Goal: Task Accomplishment & Management: Use online tool/utility

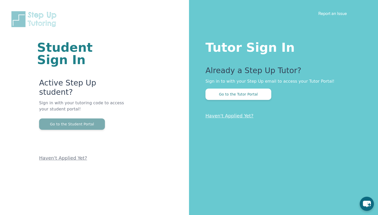
click at [81, 118] on button "Go to the Student Portal" at bounding box center [72, 123] width 66 height 11
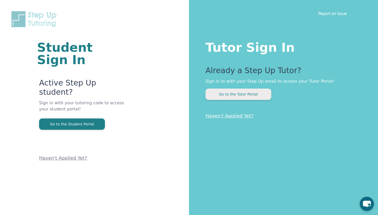
click at [222, 95] on button "Go to the Tutor Portal" at bounding box center [239, 94] width 66 height 11
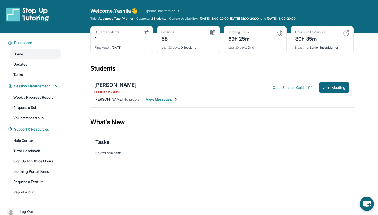
click at [258, 71] on div "Students" at bounding box center [222, 69] width 264 height 11
click at [324, 88] on span "Join Meeting" at bounding box center [335, 87] width 22 height 3
click at [295, 87] on button "Open Session Guide" at bounding box center [292, 87] width 39 height 5
click at [125, 85] on div "[PERSON_NAME]" at bounding box center [115, 84] width 42 height 7
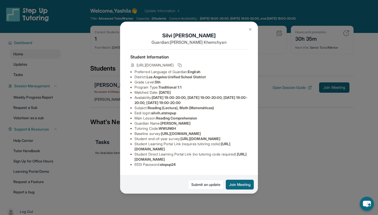
scroll to position [38, 3]
click at [288, 127] on div "[PERSON_NAME] Guardian: [PERSON_NAME] Student Information [URL][DOMAIN_NAME] Pr…" at bounding box center [189, 107] width 378 height 215
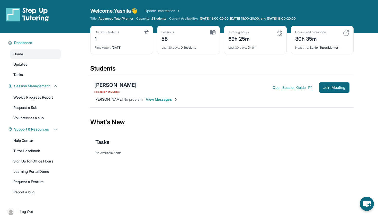
click at [118, 85] on div "[PERSON_NAME]" at bounding box center [115, 84] width 42 height 7
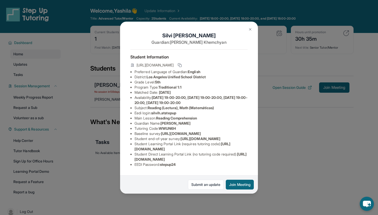
click at [99, 73] on div "[PERSON_NAME] Guardian: [PERSON_NAME] Student Information [URL][DOMAIN_NAME] Pr…" at bounding box center [189, 107] width 378 height 215
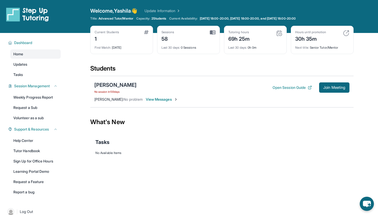
click at [127, 86] on div "[PERSON_NAME]" at bounding box center [115, 84] width 42 height 7
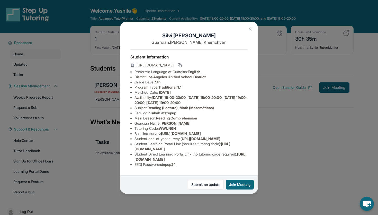
scroll to position [38, 0]
drag, startPoint x: 244, startPoint y: 161, endPoint x: 134, endPoint y: 161, distance: 110.7
click at [134, 161] on ul "Preferred Language of Guardian: English District: [GEOGRAPHIC_DATA] Unified Sch…" at bounding box center [189, 118] width 117 height 98
copy span "[URL][DOMAIN_NAME]"
click at [282, 153] on div "[PERSON_NAME] Guardian: [PERSON_NAME] Student Information [URL][DOMAIN_NAME] Pr…" at bounding box center [189, 107] width 378 height 215
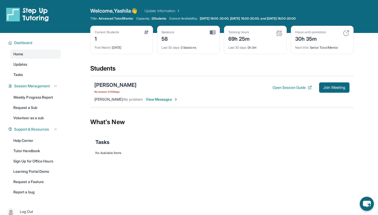
click at [127, 84] on div "[PERSON_NAME]" at bounding box center [115, 84] width 42 height 7
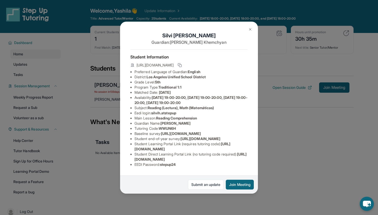
scroll to position [38, 6]
click at [288, 74] on div "[PERSON_NAME] Guardian: [PERSON_NAME] Student Information [URL][DOMAIN_NAME] Pr…" at bounding box center [189, 107] width 378 height 215
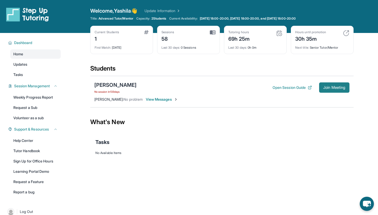
click at [329, 89] on span "Join Meeting" at bounding box center [335, 87] width 22 height 3
click at [331, 86] on span "Join Meeting" at bounding box center [335, 87] width 22 height 3
click at [332, 88] on span "Join Meeting" at bounding box center [335, 87] width 22 height 3
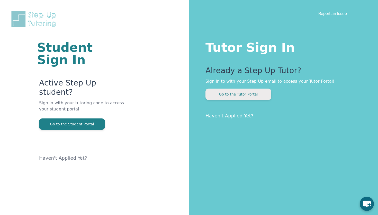
click at [264, 93] on button "Go to the Tutor Portal" at bounding box center [239, 94] width 66 height 11
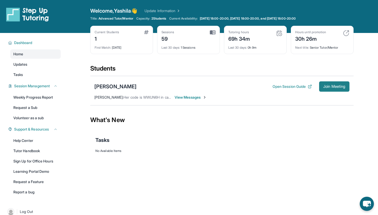
click at [336, 85] on span "Join Meeting" at bounding box center [335, 86] width 22 height 3
